Goal: Task Accomplishment & Management: Manage account settings

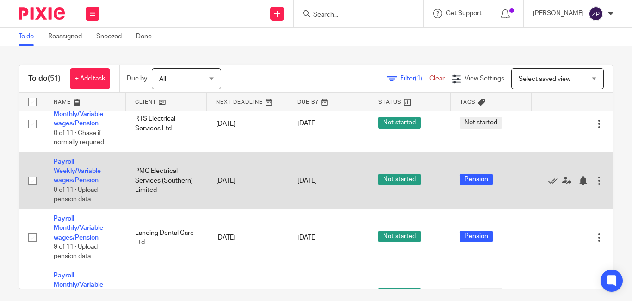
scroll to position [981, 19]
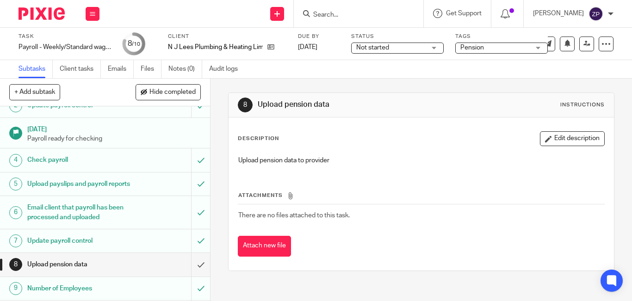
scroll to position [69, 0]
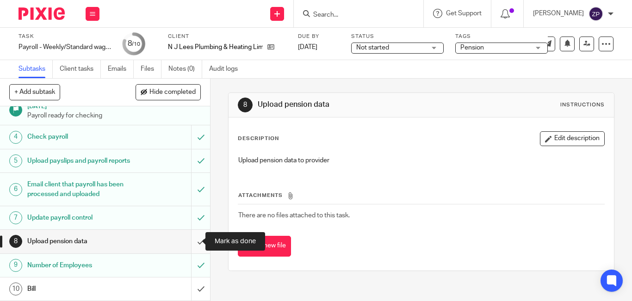
click at [190, 242] on input "submit" at bounding box center [105, 241] width 210 height 23
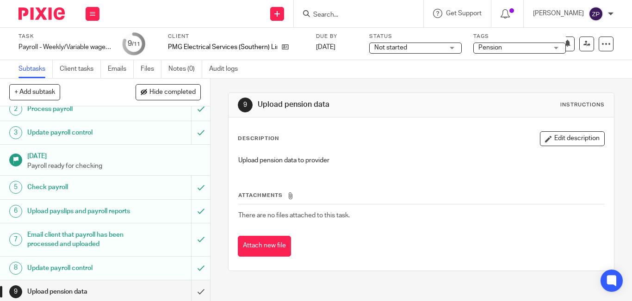
scroll to position [102, 0]
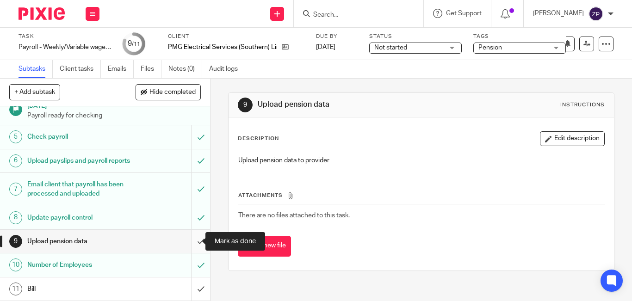
click at [193, 241] on input "submit" at bounding box center [105, 241] width 210 height 23
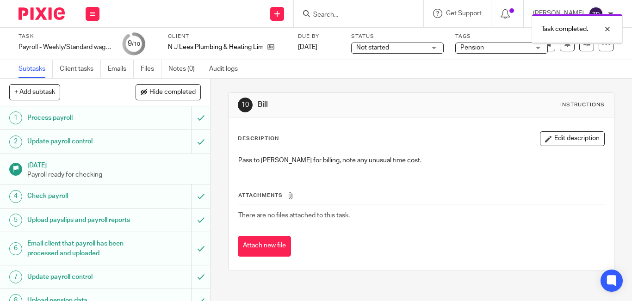
click at [505, 52] on span "Pension" at bounding box center [494, 48] width 69 height 10
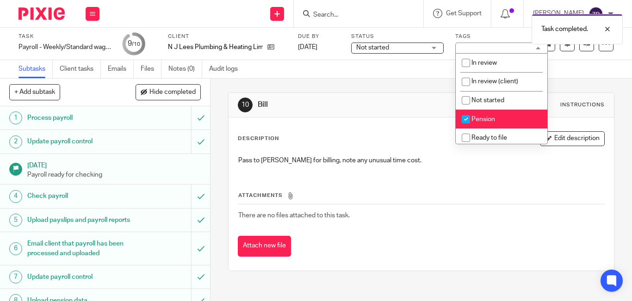
click at [490, 117] on span "Pension" at bounding box center [483, 119] width 24 height 6
checkbox input "false"
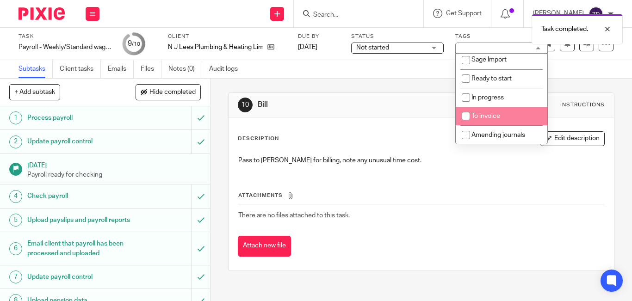
scroll to position [154, 0]
click at [490, 117] on span "To invoice" at bounding box center [485, 115] width 29 height 6
checkbox input "true"
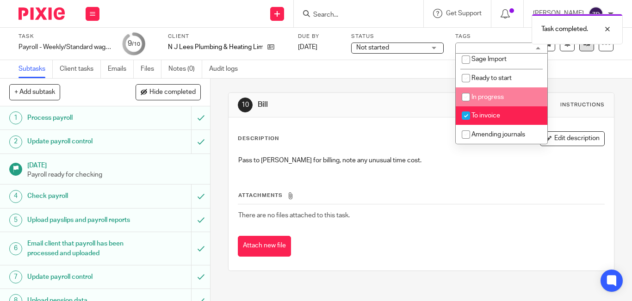
click at [580, 49] on link at bounding box center [586, 44] width 15 height 15
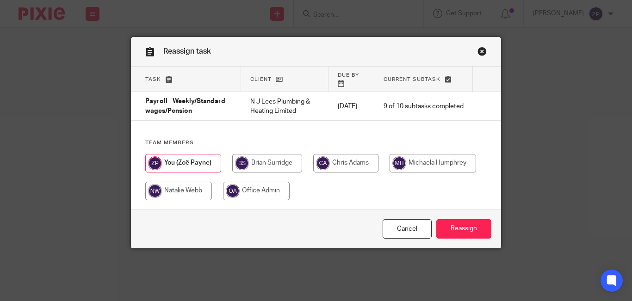
click at [273, 167] on input "radio" at bounding box center [267, 163] width 70 height 18
radio input "true"
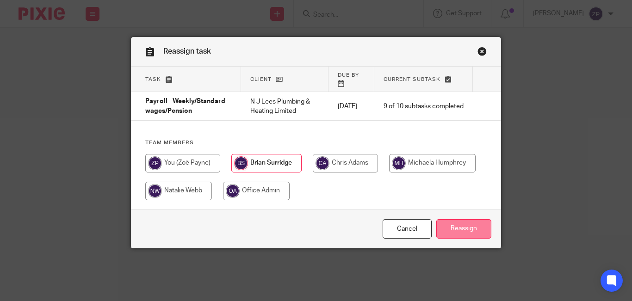
click at [457, 238] on input "Reassign" at bounding box center [463, 229] width 55 height 20
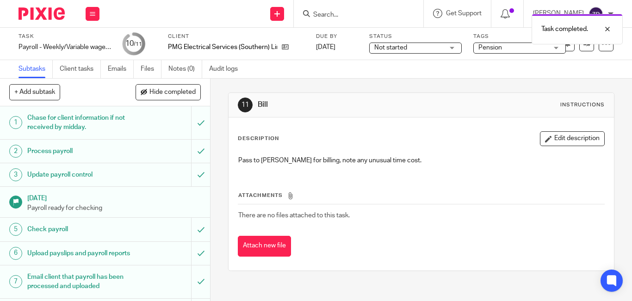
click at [511, 49] on span "Pension" at bounding box center [512, 48] width 69 height 10
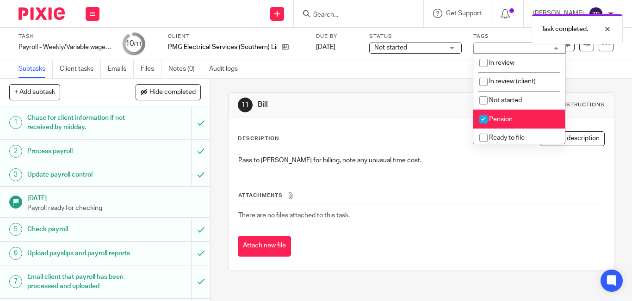
click at [499, 120] on span "Pension" at bounding box center [501, 119] width 24 height 6
checkbox input "false"
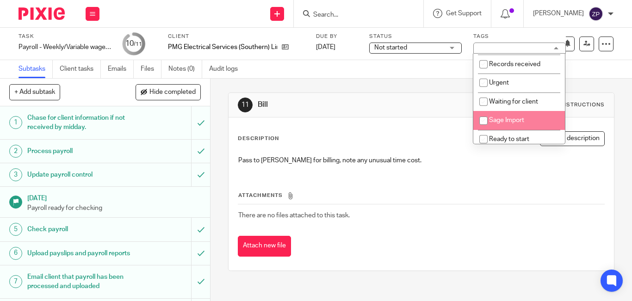
scroll to position [139, 0]
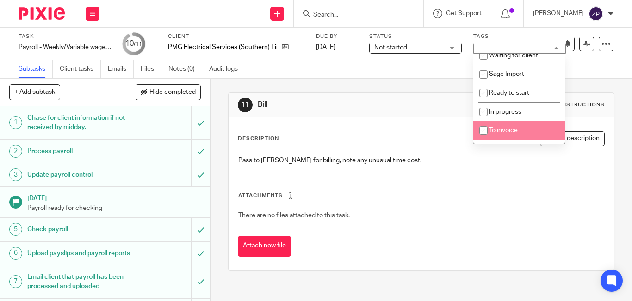
click at [509, 129] on span "To invoice" at bounding box center [503, 130] width 29 height 6
checkbox input "true"
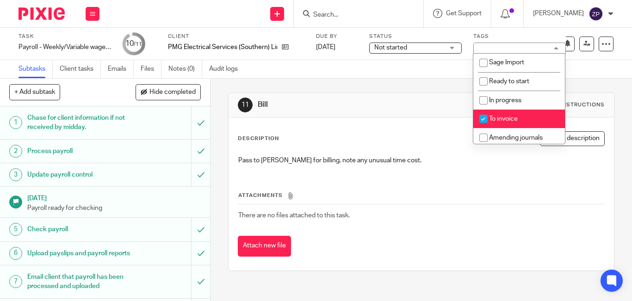
scroll to position [154, 0]
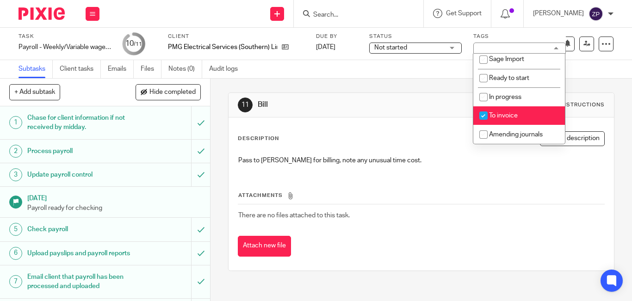
click at [595, 74] on div "Subtasks Client tasks Emails Files Notes (0) Audit logs" at bounding box center [316, 69] width 632 height 18
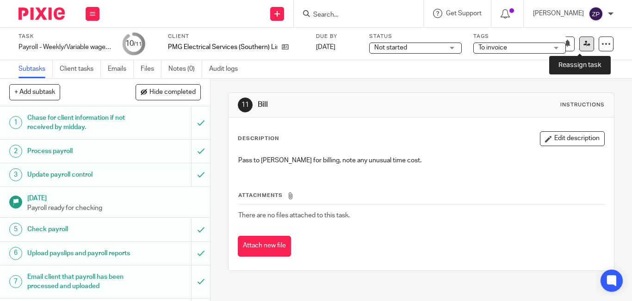
click at [583, 46] on icon at bounding box center [586, 43] width 7 height 7
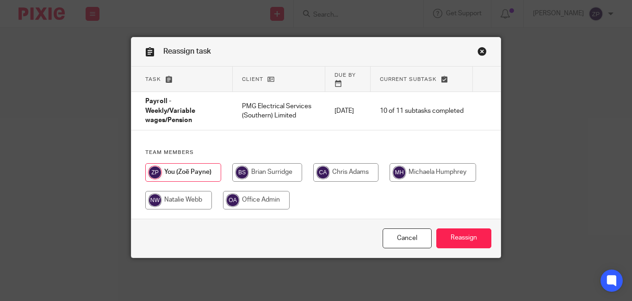
click at [288, 163] on input "radio" at bounding box center [267, 172] width 70 height 18
radio input "true"
click at [457, 231] on input "Reassign" at bounding box center [463, 238] width 55 height 20
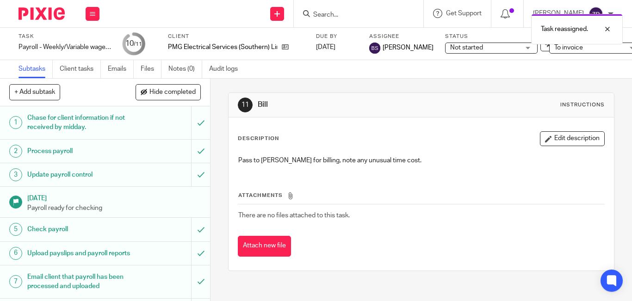
click at [48, 15] on img at bounding box center [41, 13] width 46 height 12
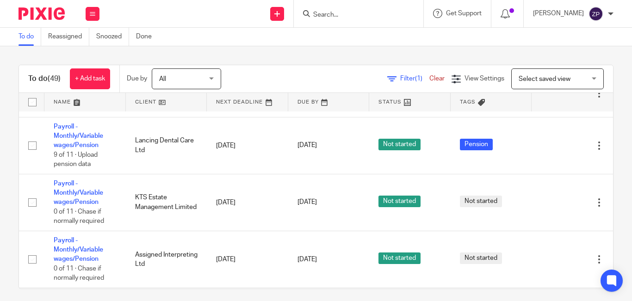
scroll to position [879, 0]
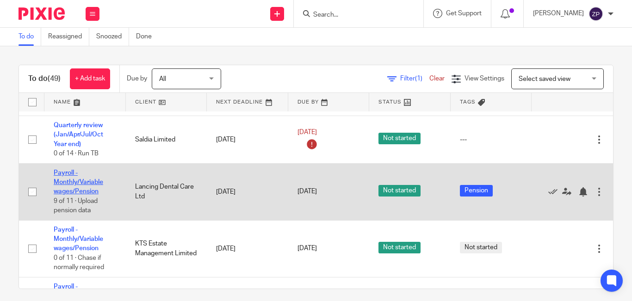
click at [67, 185] on link "Payroll - Monthly/Variable wages/Pension" at bounding box center [78, 182] width 49 height 25
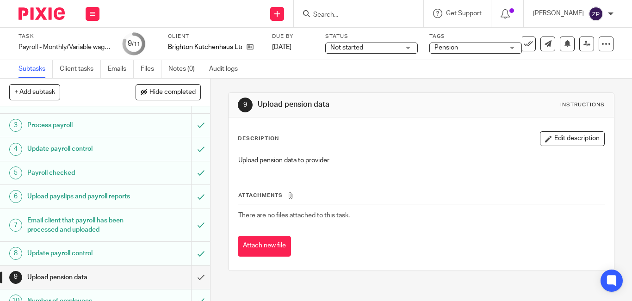
scroll to position [95, 0]
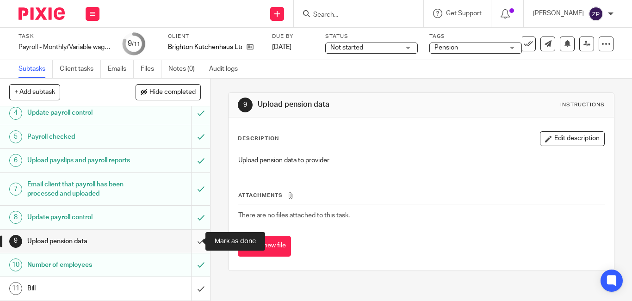
click at [192, 240] on input "submit" at bounding box center [105, 241] width 210 height 23
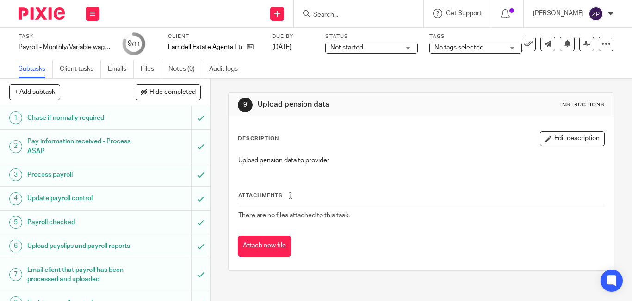
click at [462, 51] on span "No tags selected" at bounding box center [468, 48] width 69 height 10
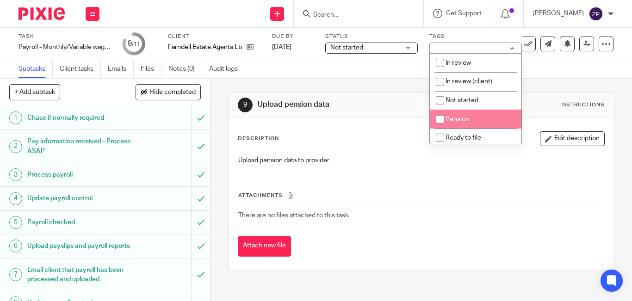
click at [455, 127] on li "Pension" at bounding box center [476, 119] width 92 height 19
checkbox input "true"
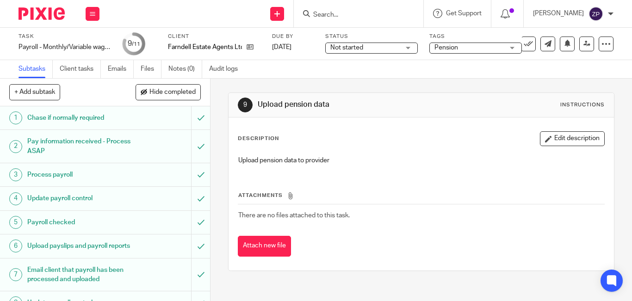
click at [351, 163] on p "Upload pension data to provider" at bounding box center [421, 160] width 366 height 9
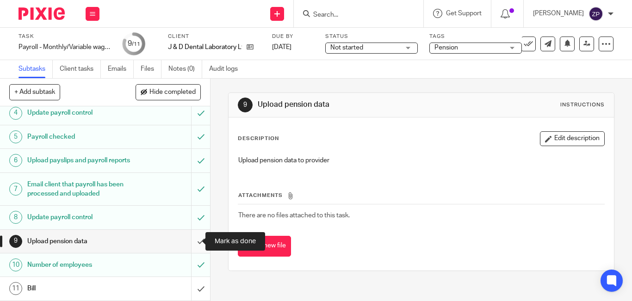
click at [189, 242] on input "submit" at bounding box center [105, 241] width 210 height 23
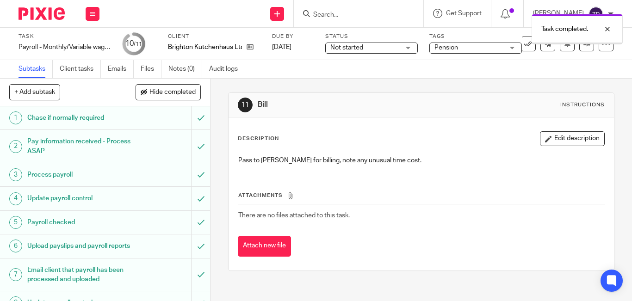
click at [469, 53] on div "Pension" at bounding box center [475, 48] width 92 height 11
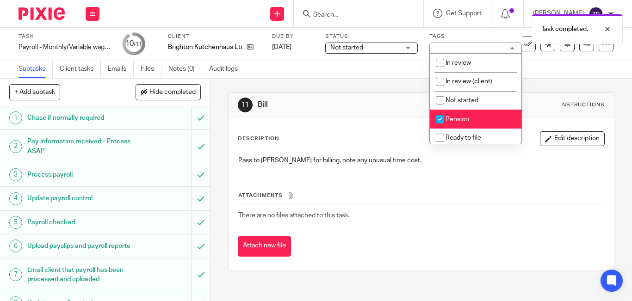
click at [458, 119] on span "Pension" at bounding box center [457, 119] width 24 height 6
checkbox input "false"
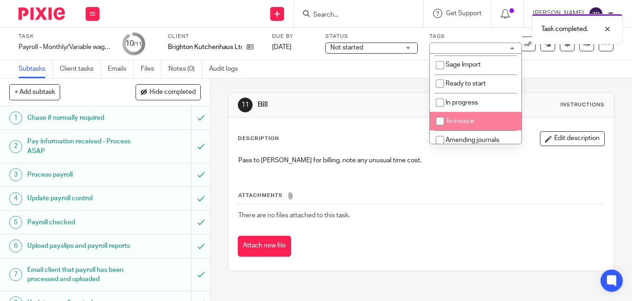
scroll to position [154, 0]
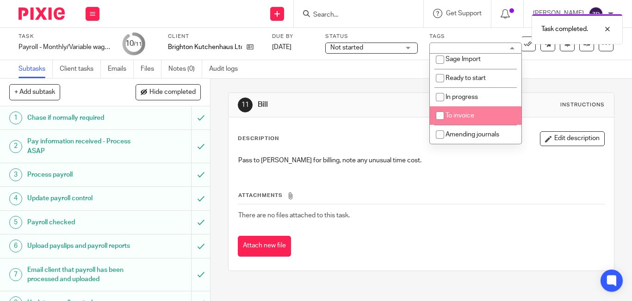
click at [459, 119] on li "To invoice" at bounding box center [476, 115] width 92 height 19
checkbox input "true"
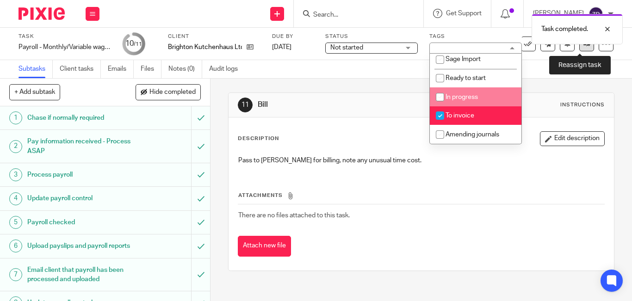
click at [579, 48] on link at bounding box center [586, 44] width 15 height 15
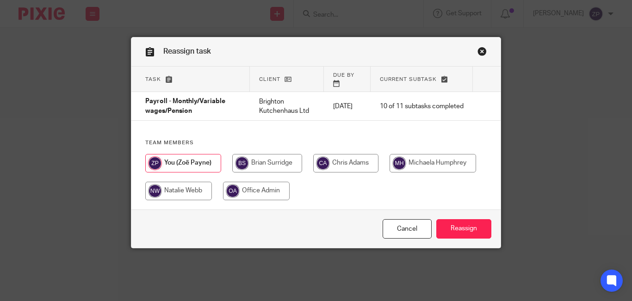
click at [257, 156] on input "radio" at bounding box center [267, 163] width 70 height 18
radio input "true"
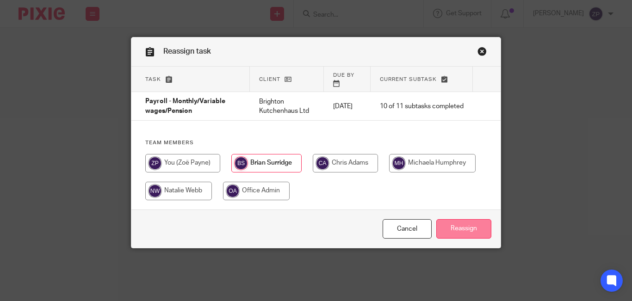
click at [450, 219] on input "Reassign" at bounding box center [463, 229] width 55 height 20
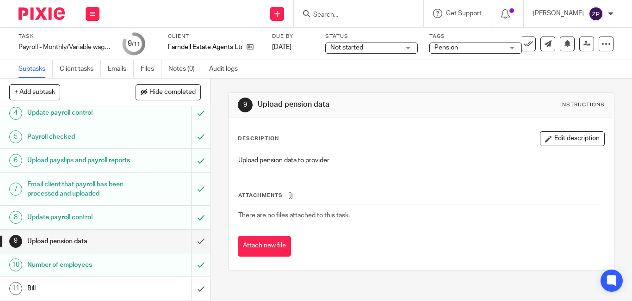
scroll to position [95, 0]
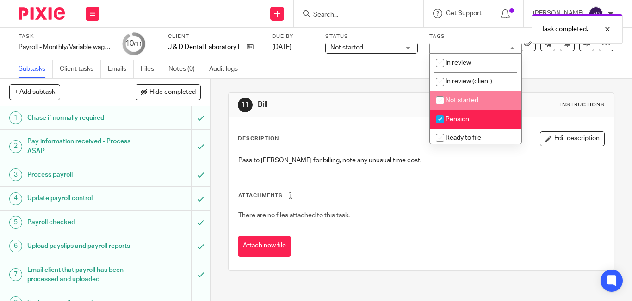
click at [454, 120] on span "Pension" at bounding box center [457, 119] width 24 height 6
checkbox input "false"
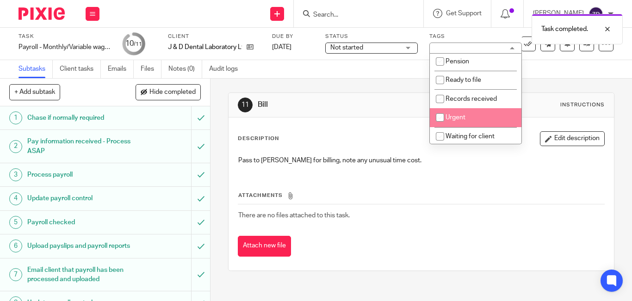
scroll to position [154, 0]
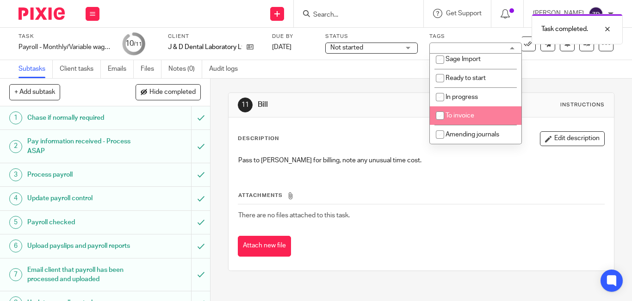
click at [454, 121] on li "To invoice" at bounding box center [476, 115] width 92 height 19
checkbox input "true"
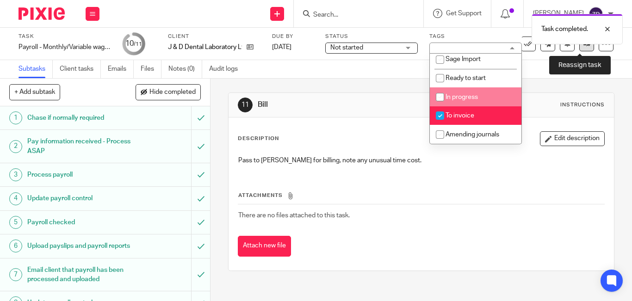
click at [579, 50] on link at bounding box center [586, 44] width 15 height 15
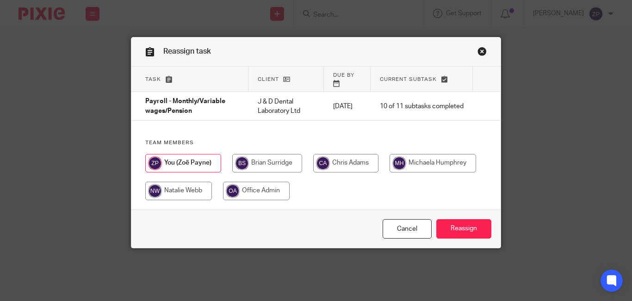
click at [269, 158] on input "radio" at bounding box center [267, 163] width 70 height 18
radio input "true"
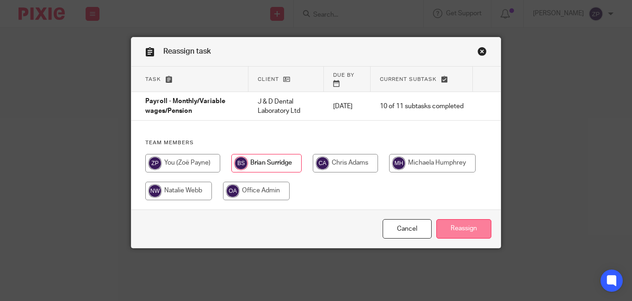
click at [462, 221] on input "Reassign" at bounding box center [463, 229] width 55 height 20
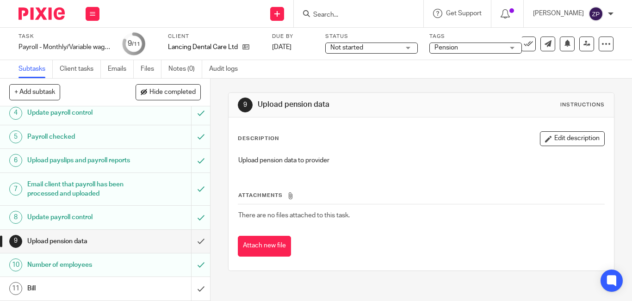
scroll to position [95, 0]
click at [189, 239] on input "submit" at bounding box center [105, 241] width 210 height 23
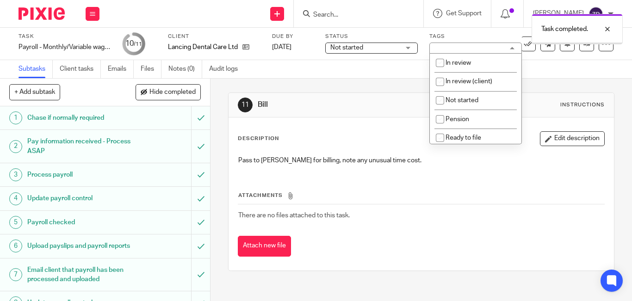
scroll to position [154, 0]
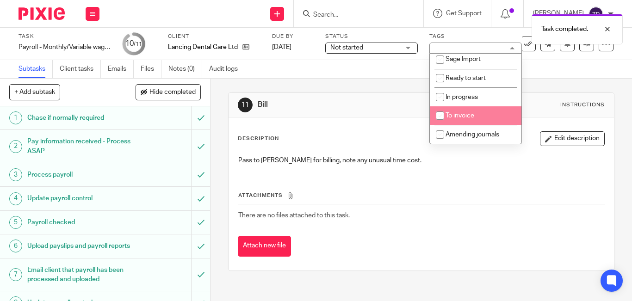
click at [439, 115] on input "checkbox" at bounding box center [440, 116] width 18 height 18
checkbox input "true"
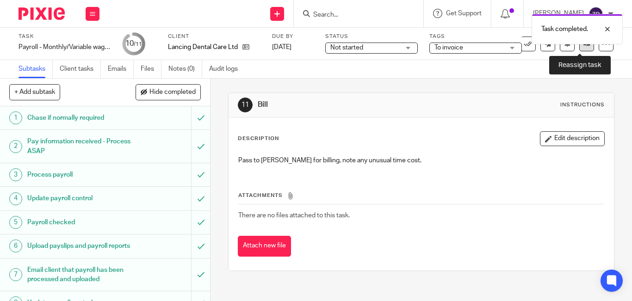
click at [579, 50] on link at bounding box center [586, 44] width 15 height 15
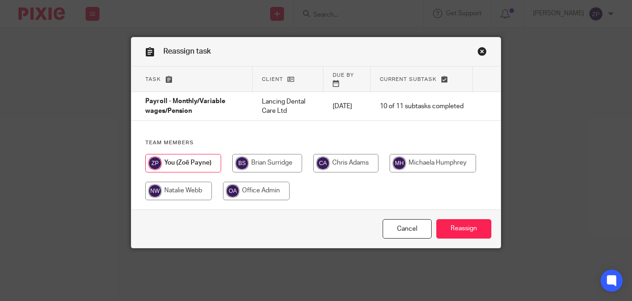
click at [275, 154] on input "radio" at bounding box center [267, 163] width 70 height 18
radio input "true"
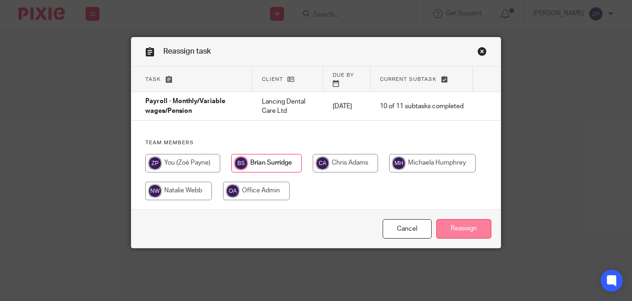
click at [445, 219] on input "Reassign" at bounding box center [463, 229] width 55 height 20
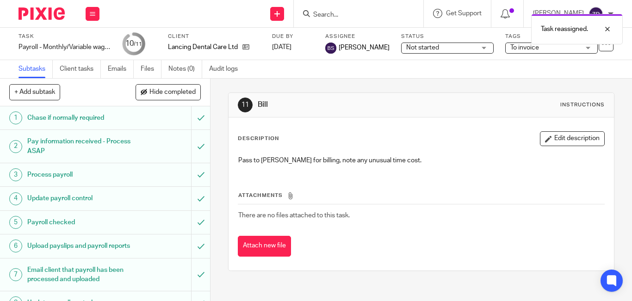
click at [52, 12] on img at bounding box center [41, 13] width 46 height 12
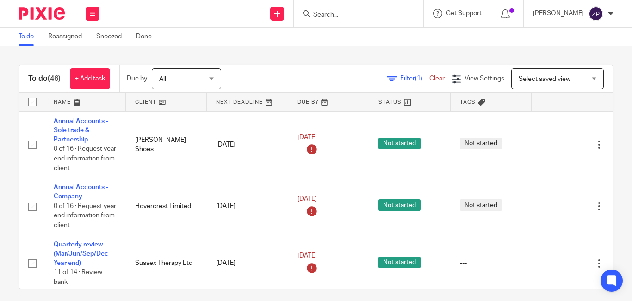
click at [365, 17] on input "Search" at bounding box center [353, 15] width 83 height 8
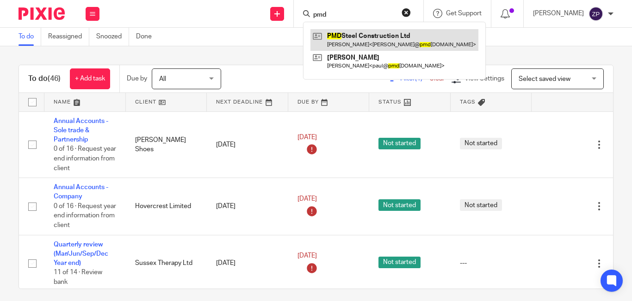
type input "pmd"
click at [370, 43] on link at bounding box center [394, 39] width 168 height 21
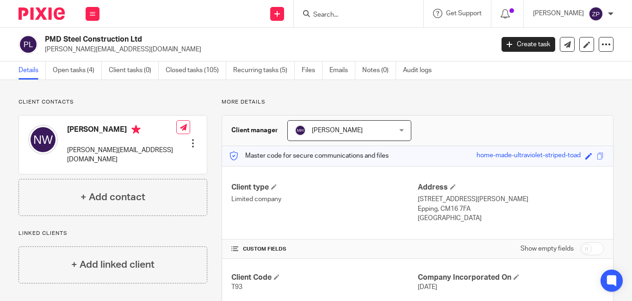
click at [378, 16] on input "Search" at bounding box center [353, 15] width 83 height 8
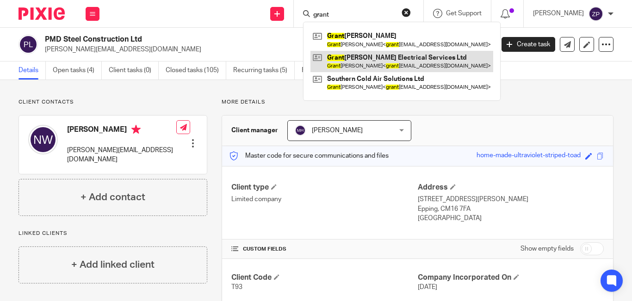
type input "grant"
click at [389, 62] on link at bounding box center [401, 61] width 183 height 21
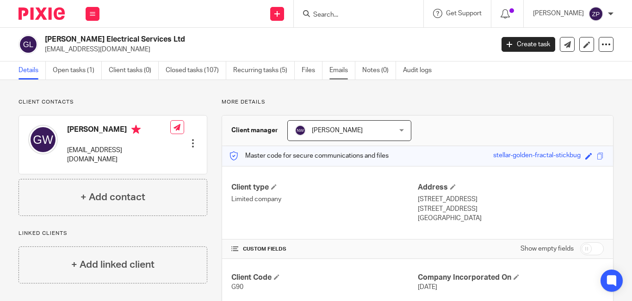
click at [350, 66] on link "Emails" at bounding box center [342, 71] width 26 height 18
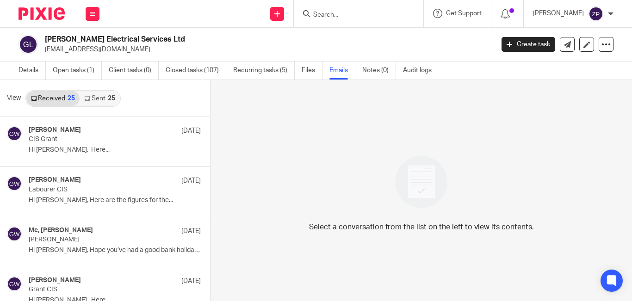
click at [36, 12] on img at bounding box center [41, 13] width 46 height 12
